Goal: Navigation & Orientation: Understand site structure

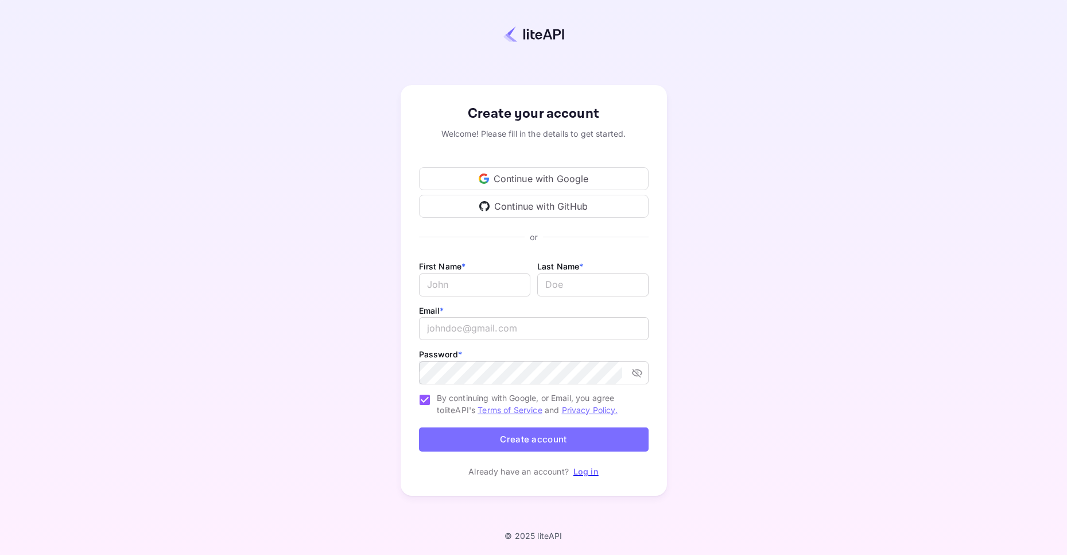
click at [530, 175] on div "Continue with Google" at bounding box center [534, 178] width 230 height 23
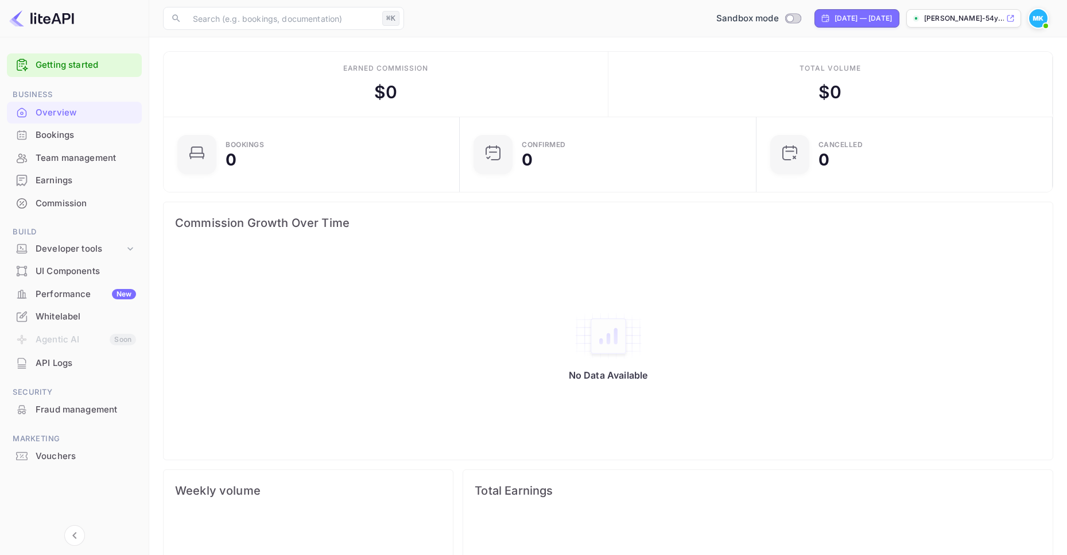
click at [70, 134] on div "Bookings" at bounding box center [86, 135] width 100 height 13
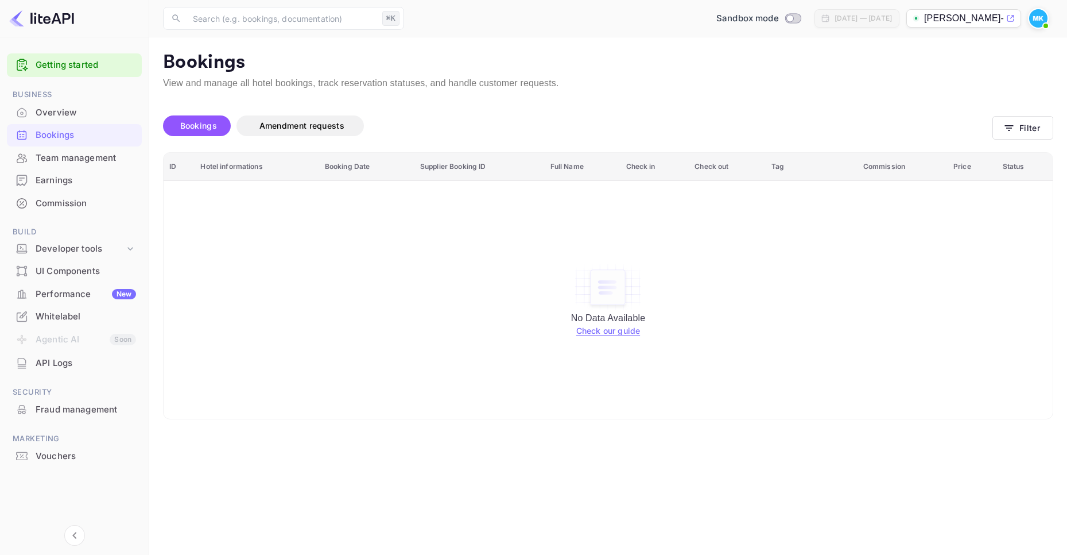
click at [59, 264] on div "UI Components" at bounding box center [74, 271] width 135 height 22
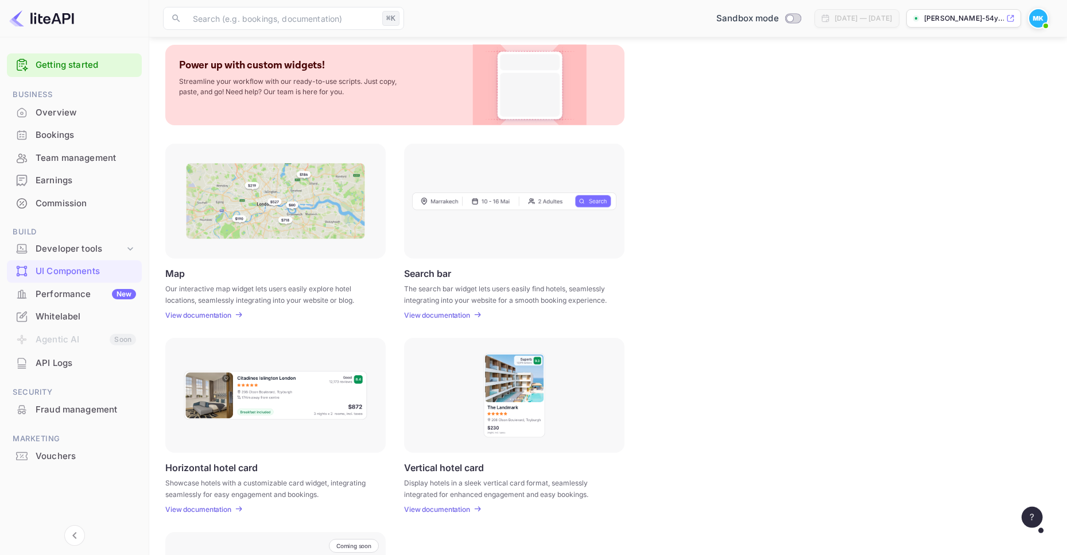
scroll to position [60, 0]
click at [67, 250] on div "Developer tools" at bounding box center [80, 248] width 89 height 13
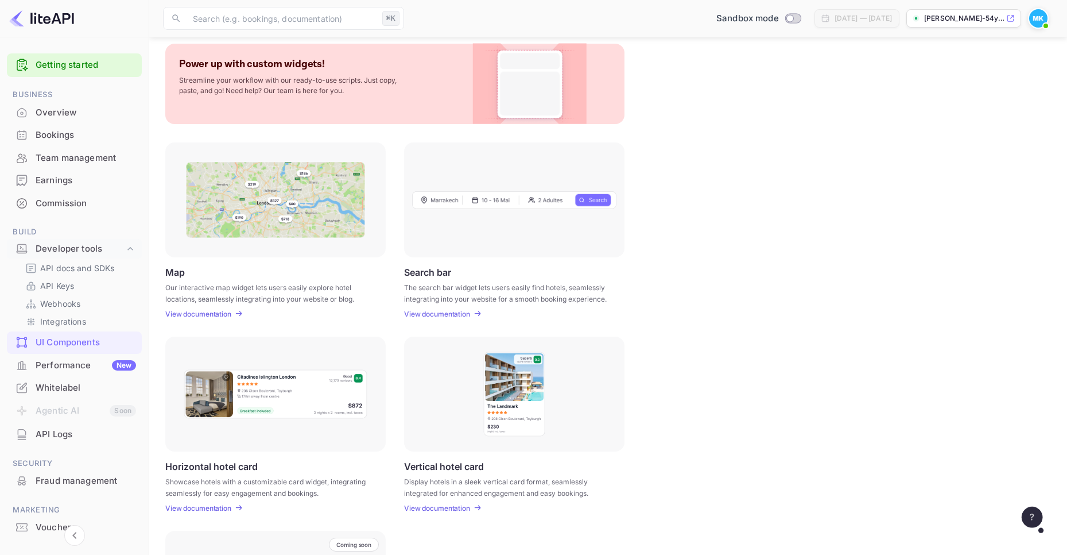
click at [39, 360] on div "Performance New" at bounding box center [86, 365] width 100 height 13
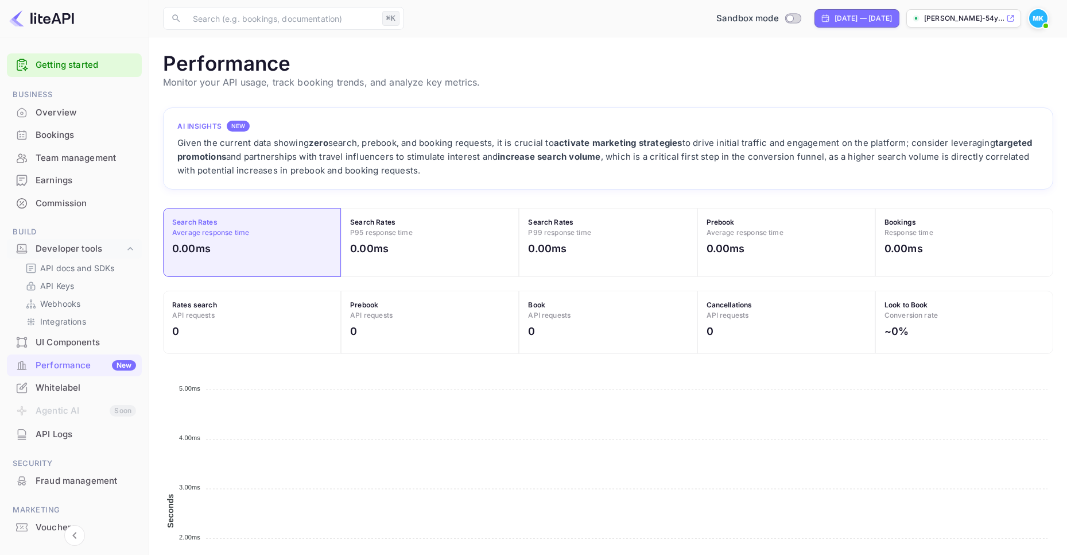
scroll to position [296, 890]
click at [54, 386] on div "Whitelabel" at bounding box center [86, 387] width 100 height 13
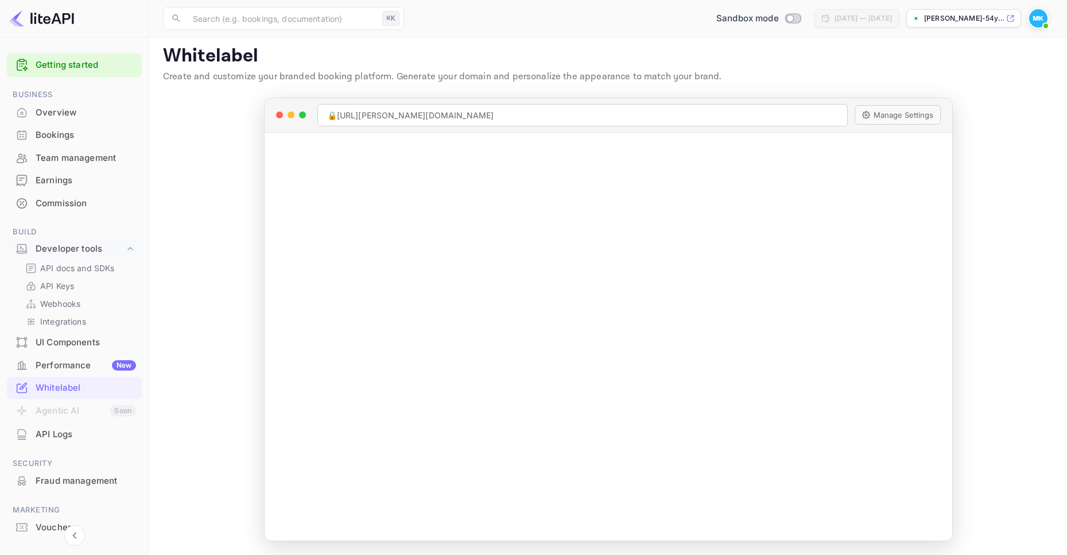
scroll to position [1, 0]
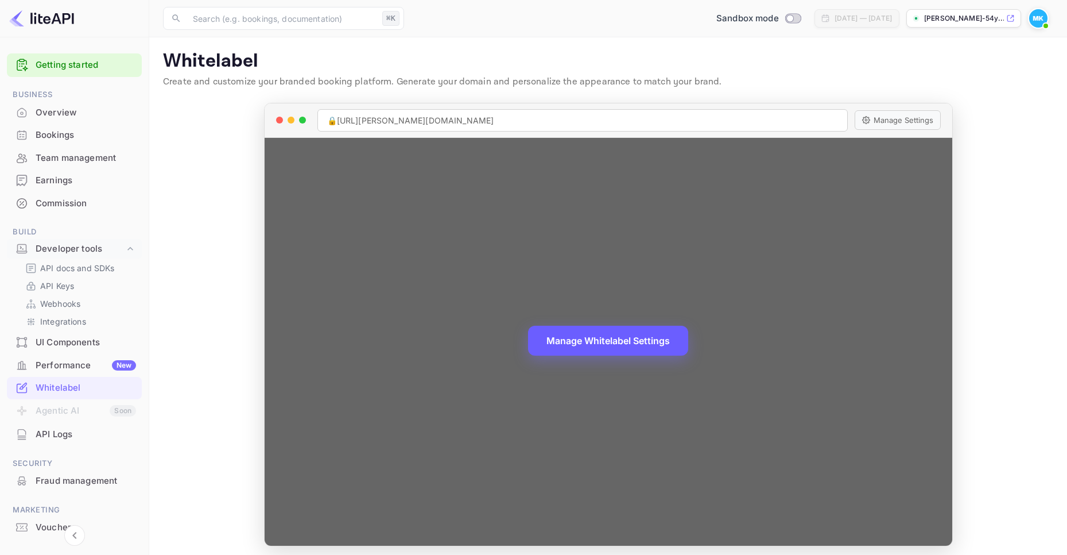
click at [628, 344] on button "Manage Whitelabel Settings" at bounding box center [608, 341] width 160 height 30
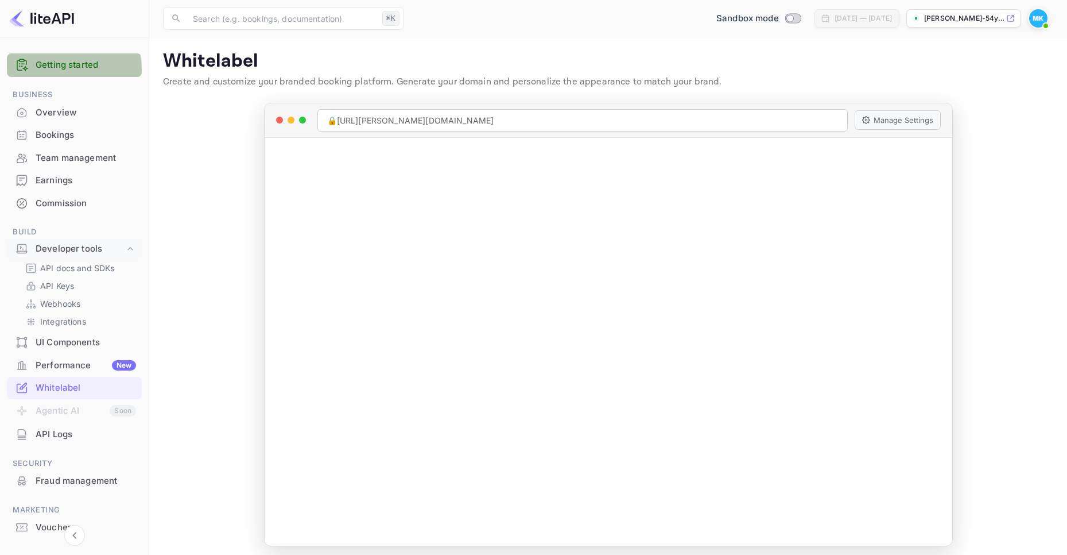
click at [67, 69] on link "Getting started" at bounding box center [86, 65] width 100 height 13
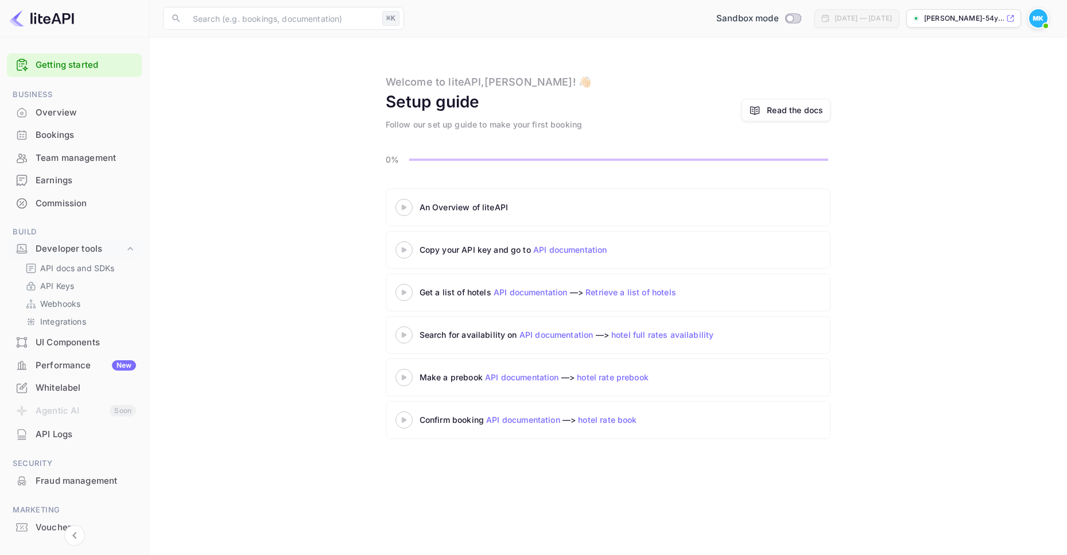
click at [407, 210] on icon at bounding box center [404, 207] width 40 height 6
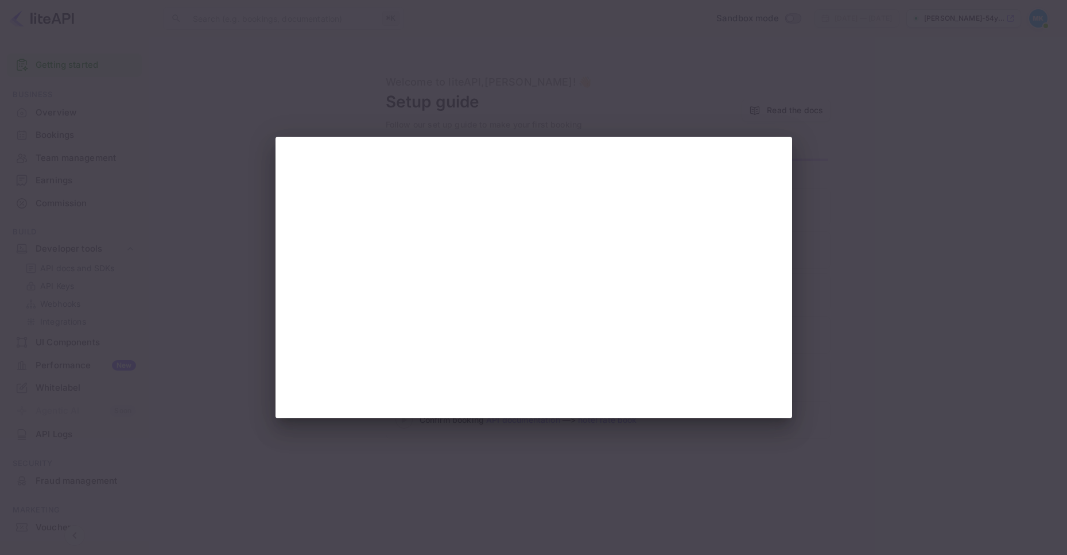
click at [200, 181] on div at bounding box center [533, 277] width 1067 height 555
